Goal: Transaction & Acquisition: Purchase product/service

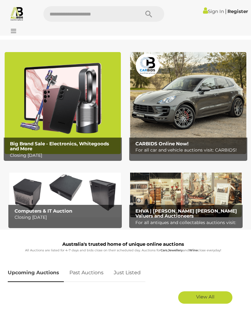
click at [13, 32] on icon at bounding box center [12, 31] width 8 height 6
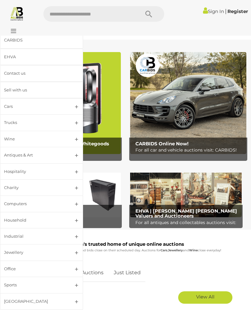
click at [11, 219] on div "Household" at bounding box center [34, 219] width 60 height 7
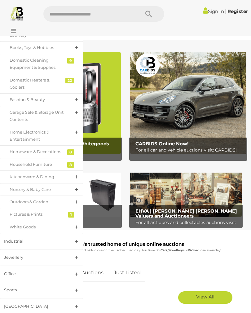
click at [13, 135] on div "Home Electronics & Entertainment" at bounding box center [37, 136] width 55 height 15
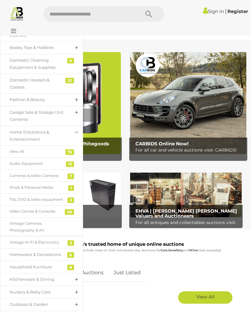
click at [11, 173] on div "Cameras & Video Cameras" at bounding box center [37, 175] width 55 height 7
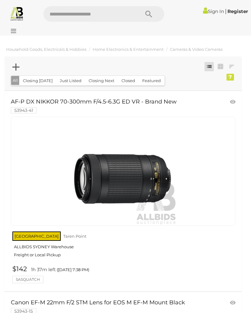
click at [12, 33] on icon at bounding box center [12, 31] width 8 height 6
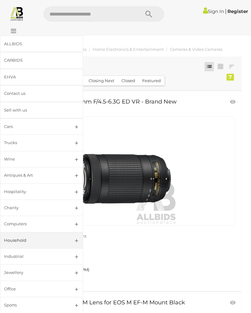
click at [74, 239] on link "Household" at bounding box center [41, 240] width 83 height 16
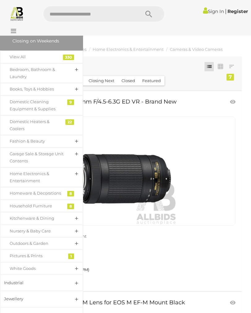
click at [19, 172] on div "Home Electronics & Entertainment" at bounding box center [37, 177] width 55 height 15
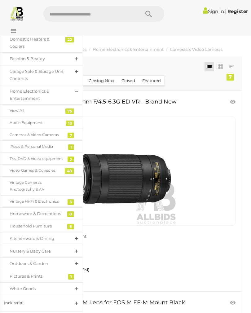
click at [20, 198] on div "Vintage Hi-Fi & Electronics" at bounding box center [37, 201] width 55 height 7
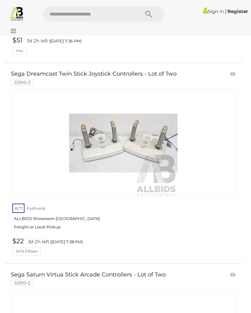
scroll to position [7063, 0]
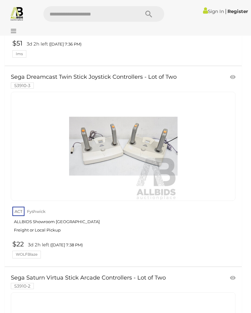
click at [11, 33] on icon at bounding box center [12, 31] width 8 height 6
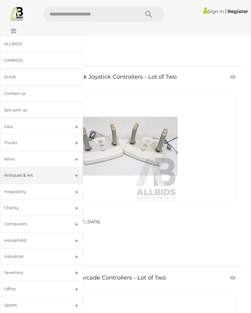
click at [72, 276] on link "Jewellery" at bounding box center [41, 272] width 83 height 16
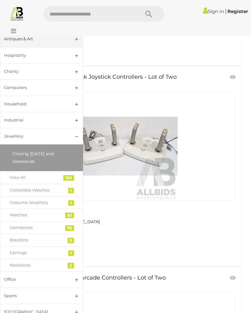
click at [12, 221] on link "Gemstones" at bounding box center [41, 227] width 83 height 13
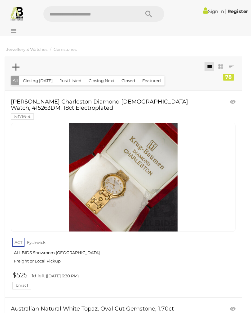
click at [12, 34] on div at bounding box center [125, 29] width 251 height 12
click at [13, 30] on icon at bounding box center [12, 31] width 8 height 6
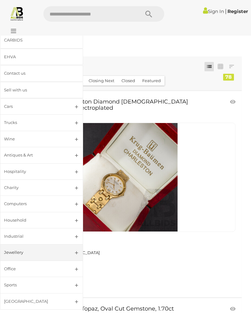
click at [76, 252] on link "Jewellery" at bounding box center [41, 252] width 83 height 16
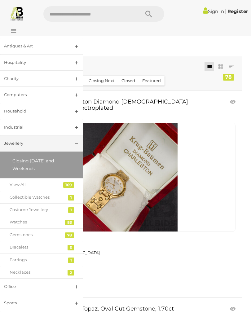
click at [12, 222] on div "Watches" at bounding box center [37, 221] width 55 height 7
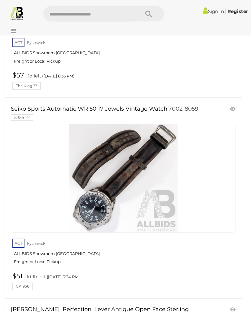
scroll to position [892, 0]
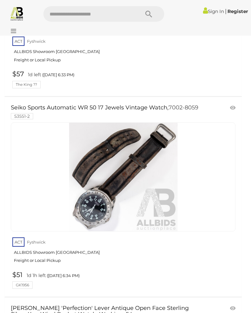
click at [90, 193] on img at bounding box center [123, 177] width 108 height 108
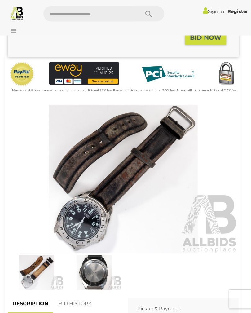
scroll to position [175, 0]
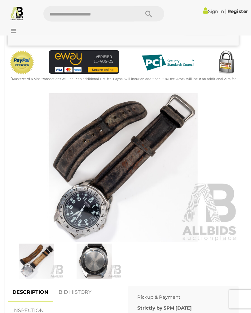
click at [67, 200] on img at bounding box center [123, 168] width 231 height 149
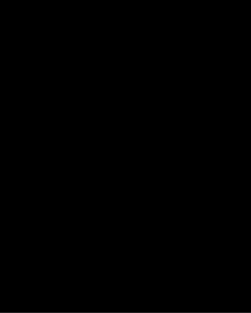
scroll to position [176, 0]
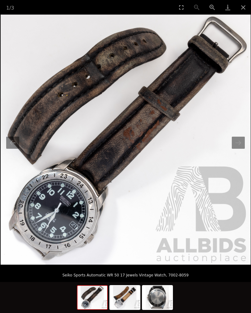
click at [123, 304] on img at bounding box center [125, 298] width 30 height 24
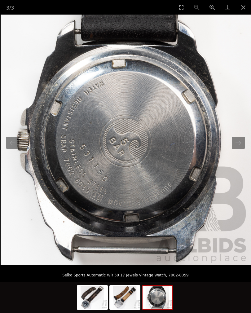
click at [153, 308] on img at bounding box center [157, 298] width 30 height 24
click at [99, 2] on div "3 / 3" at bounding box center [125, 7] width 251 height 15
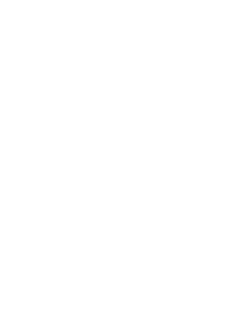
scroll to position [934, 0]
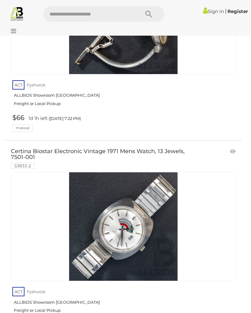
scroll to position [10108, 0]
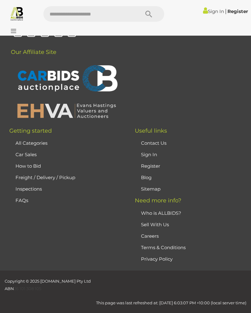
scroll to position [98, 0]
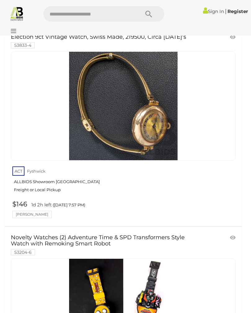
scroll to position [6254, 0]
